Goal: Transaction & Acquisition: Purchase product/service

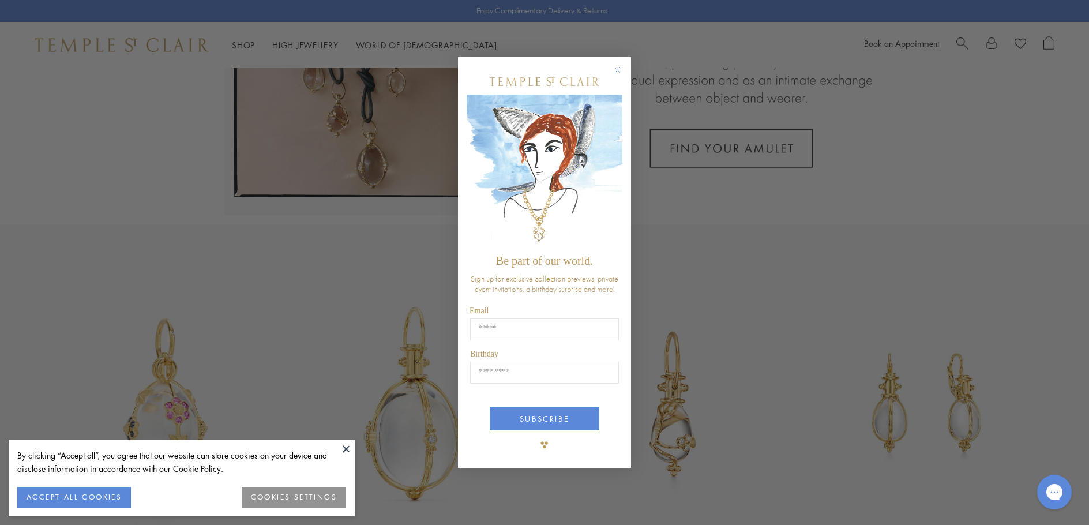
scroll to position [231, 0]
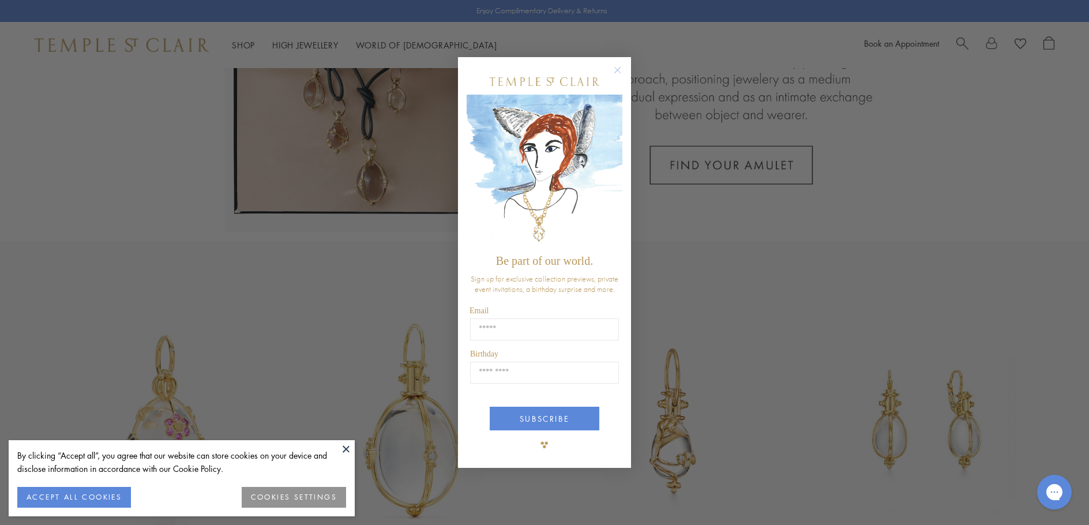
click at [621, 71] on circle "Close dialog" at bounding box center [618, 70] width 14 height 14
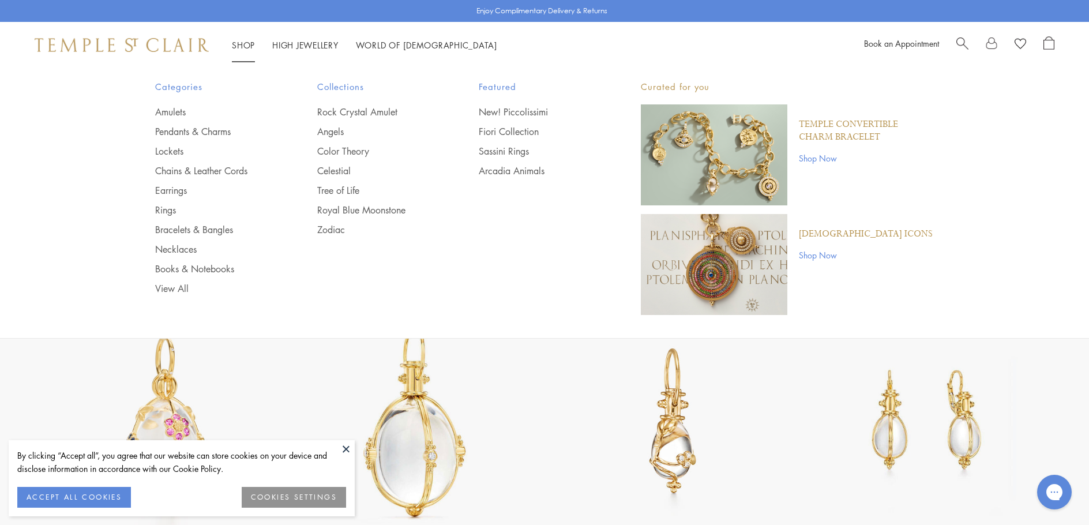
click at [244, 41] on link "Shop Shop" at bounding box center [243, 45] width 23 height 12
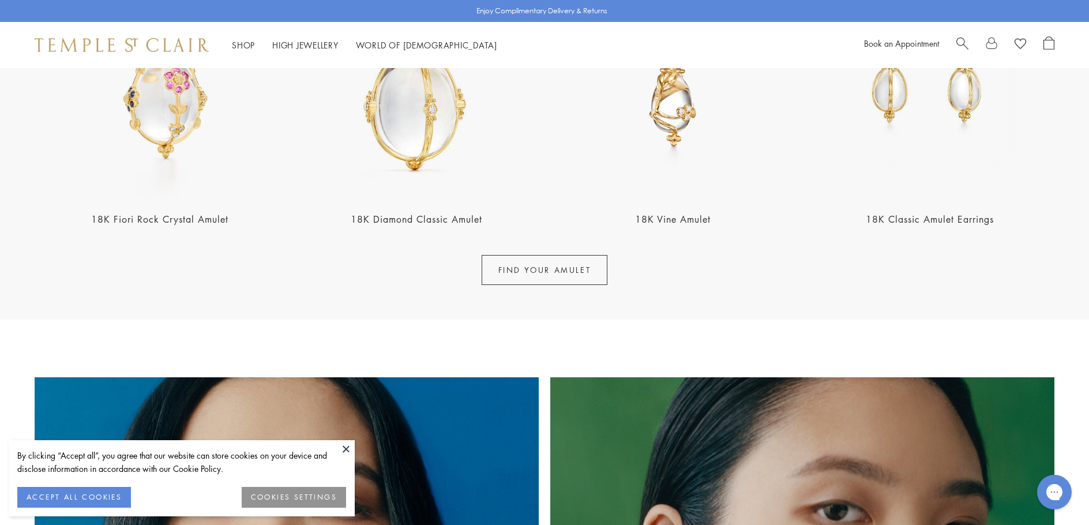
scroll to position [577, 0]
click at [513, 277] on link "FIND YOUR AMULET" at bounding box center [544, 270] width 126 height 30
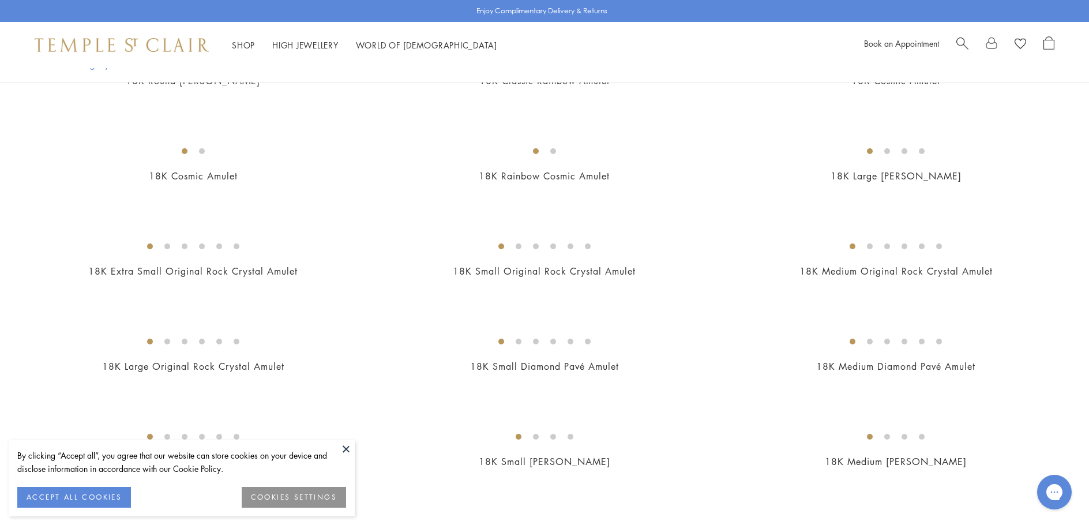
scroll to position [980, 0]
